Goal: Task Accomplishment & Management: Manage account settings

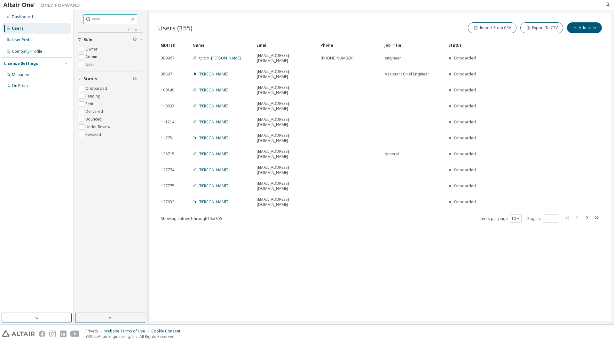
click at [100, 21] on input "text" at bounding box center [110, 19] width 38 height 6
type input "********"
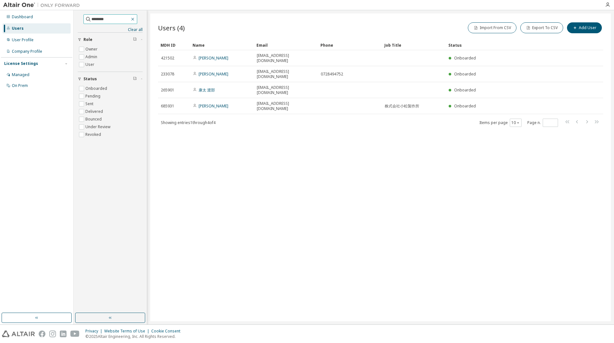
click at [135, 19] on icon "button" at bounding box center [132, 19] width 5 height 5
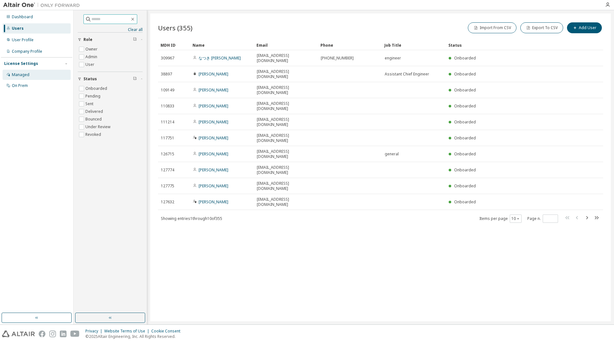
click at [24, 79] on div "Managed" at bounding box center [37, 75] width 68 height 10
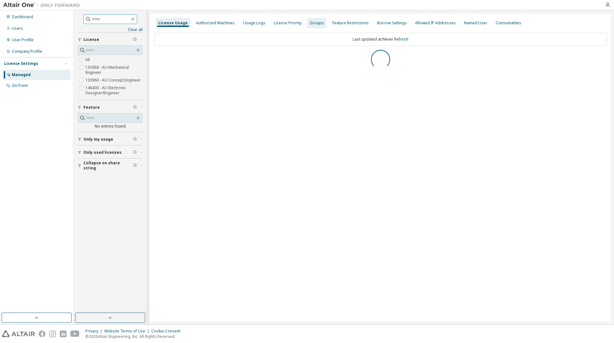
click at [311, 24] on div "Groups" at bounding box center [317, 22] width 14 height 5
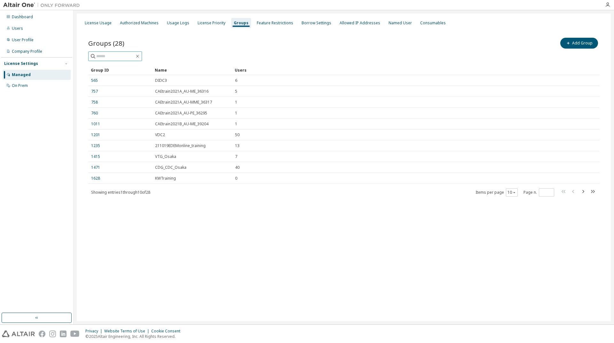
click at [115, 58] on input "text" at bounding box center [115, 56] width 38 height 6
type input "********"
click at [92, 56] on icon at bounding box center [93, 56] width 6 height 6
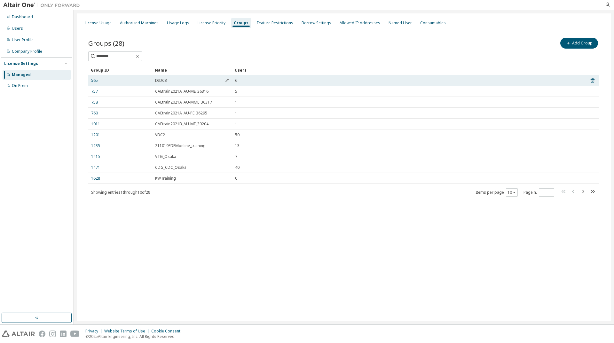
click at [160, 80] on span "DIDC3" at bounding box center [161, 80] width 12 height 5
click at [91, 79] on link "565" at bounding box center [94, 80] width 7 height 5
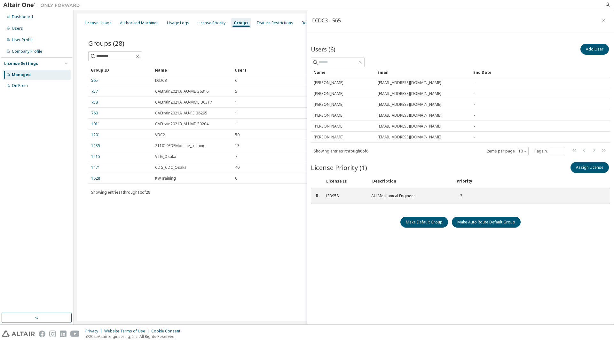
click at [186, 57] on div "********" at bounding box center [343, 57] width 511 height 10
click at [603, 19] on icon "button" at bounding box center [604, 20] width 4 height 5
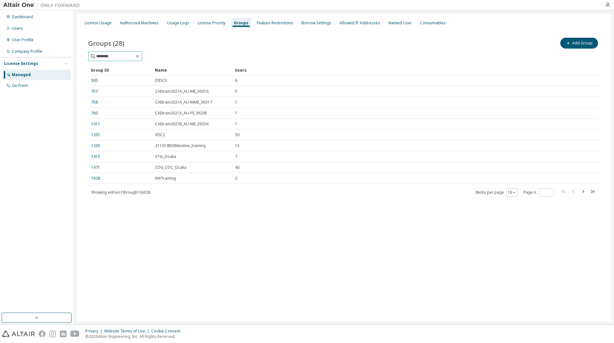
click at [118, 55] on input "********" at bounding box center [115, 56] width 38 height 6
drag, startPoint x: 125, startPoint y: 56, endPoint x: 69, endPoint y: 57, distance: 56.0
click at [69, 57] on div "Dashboard Users User Profile Company Profile License Settings Managed On Prem L…" at bounding box center [307, 167] width 614 height 314
click at [124, 53] on span "********" at bounding box center [115, 57] width 54 height 10
click at [135, 57] on input "********" at bounding box center [115, 56] width 38 height 6
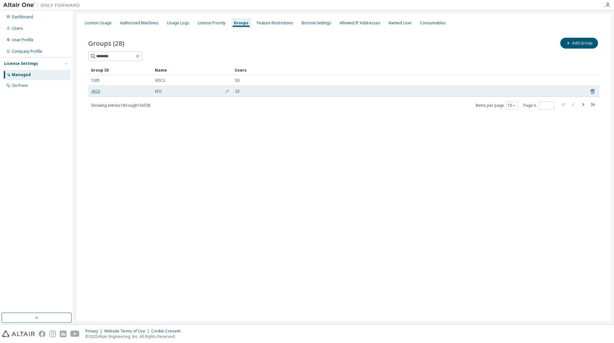
click at [96, 93] on link "4829" at bounding box center [95, 91] width 9 height 5
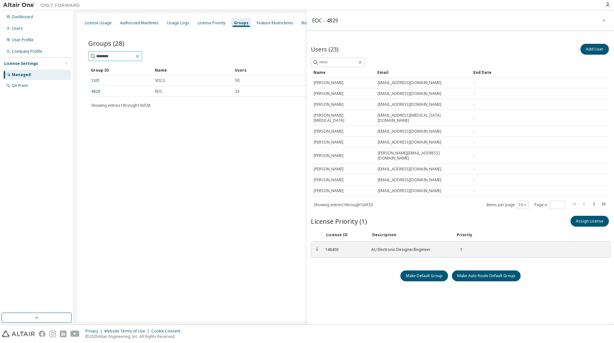
click at [139, 56] on icon "button" at bounding box center [137, 56] width 3 height 3
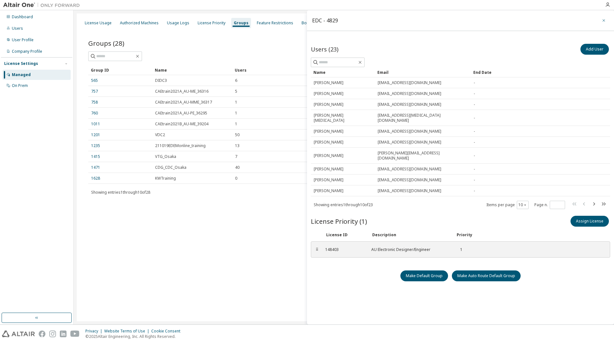
click at [605, 19] on icon "button" at bounding box center [604, 20] width 4 height 5
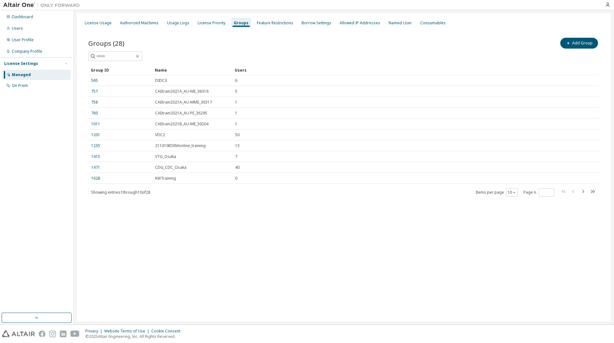
click at [584, 190] on icon "button" at bounding box center [583, 192] width 8 height 8
type input "*"
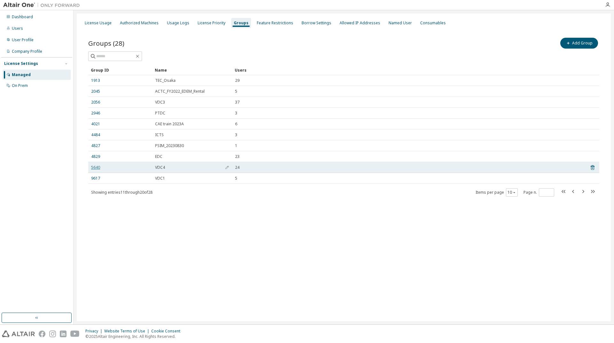
click at [94, 165] on link "5640" at bounding box center [95, 167] width 9 height 5
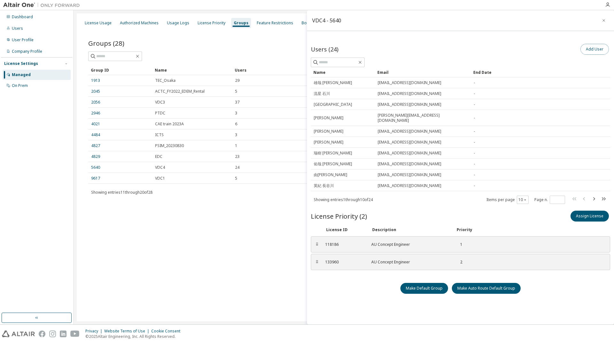
click at [589, 49] on button "Add User" at bounding box center [595, 49] width 28 height 11
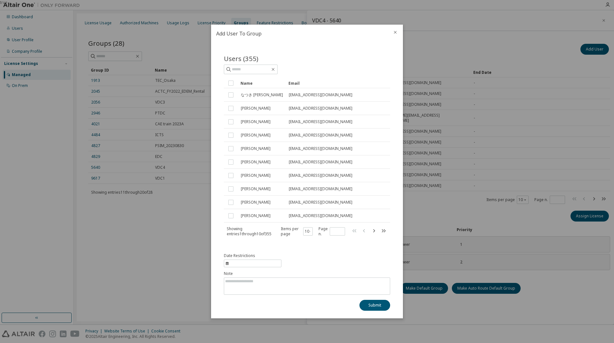
click at [245, 85] on div "Name" at bounding box center [262, 83] width 43 height 10
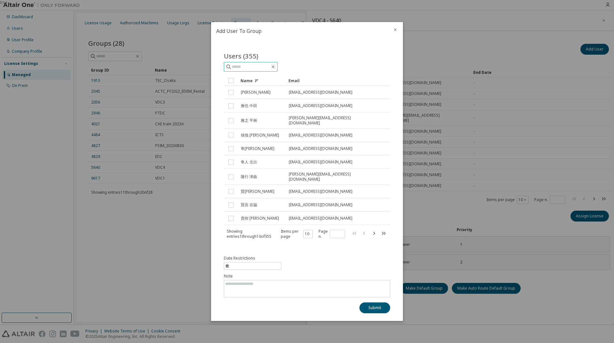
click at [258, 69] on input "text" at bounding box center [251, 67] width 38 height 6
type input "********"
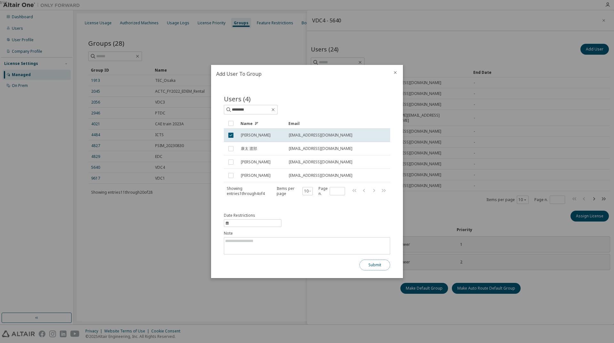
click at [382, 261] on button "Submit" at bounding box center [375, 265] width 31 height 11
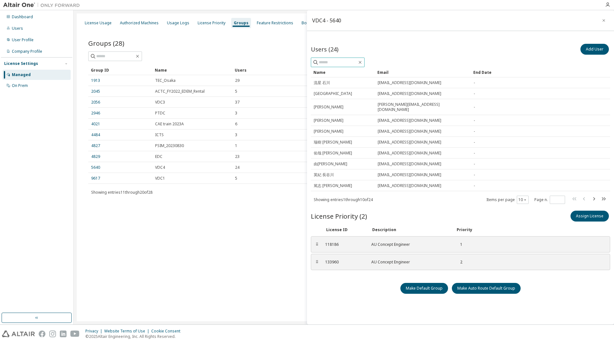
click at [346, 60] on input "text" at bounding box center [338, 62] width 38 height 6
click at [282, 58] on div at bounding box center [343, 57] width 511 height 10
click at [601, 20] on button "button" at bounding box center [604, 20] width 10 height 10
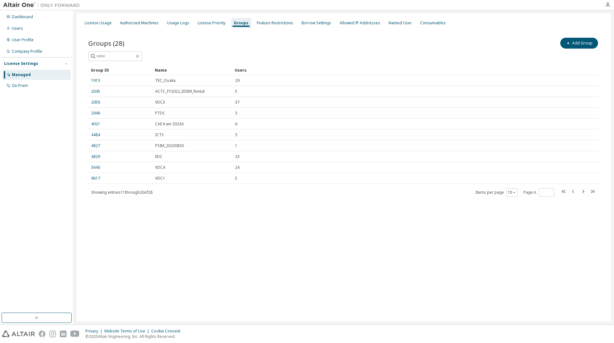
click at [572, 190] on icon "button" at bounding box center [574, 192] width 8 height 8
click at [584, 192] on icon "button" at bounding box center [584, 191] width 2 height 3
type input "*"
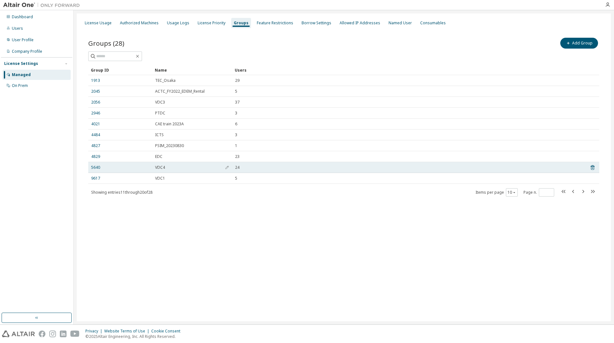
click at [94, 171] on td "5640" at bounding box center [120, 167] width 64 height 11
click at [91, 171] on td "5640" at bounding box center [120, 167] width 64 height 11
click at [93, 168] on link "5640" at bounding box center [95, 167] width 9 height 5
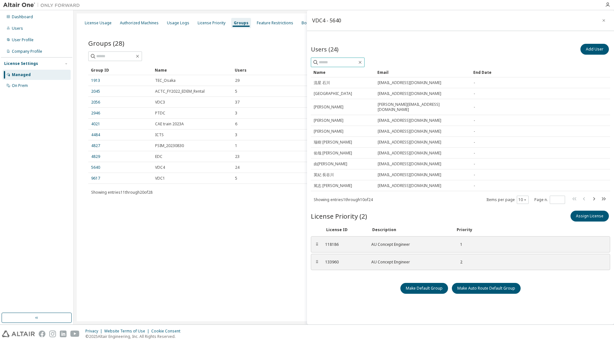
click at [338, 61] on input "text" at bounding box center [338, 62] width 38 height 6
type input "********"
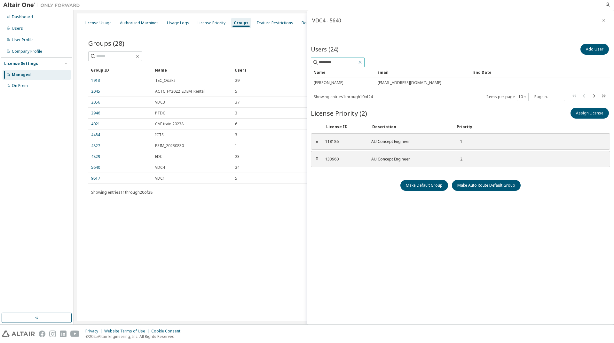
click at [363, 62] on icon "button" at bounding box center [360, 62] width 5 height 5
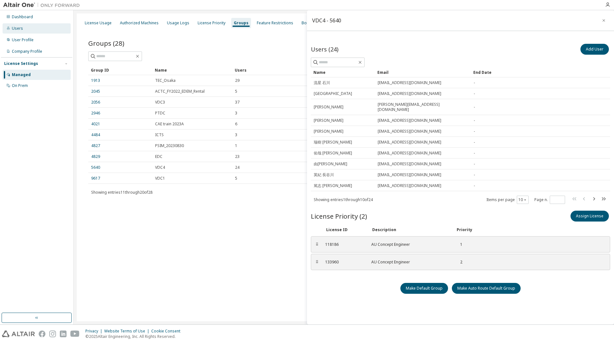
click at [19, 29] on div "Users" at bounding box center [17, 28] width 11 height 5
